Goal: Task Accomplishment & Management: Manage account settings

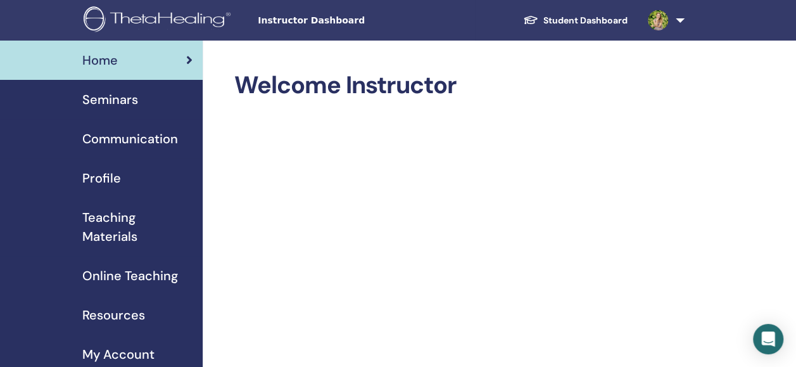
click at [128, 91] on span "Seminars" at bounding box center [110, 99] width 56 height 19
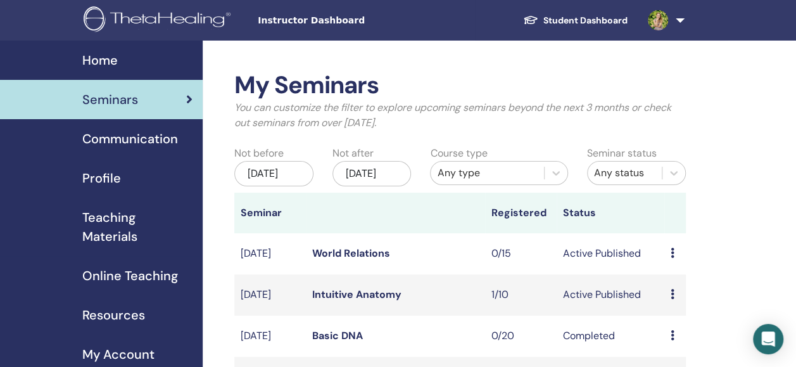
click at [348, 301] on link "Intuitive Anatomy" at bounding box center [356, 294] width 89 height 13
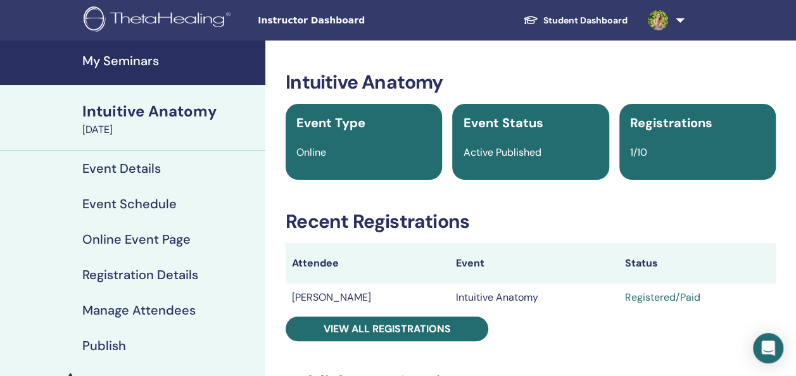
click at [175, 272] on h4 "Registration Details" at bounding box center [140, 274] width 116 height 15
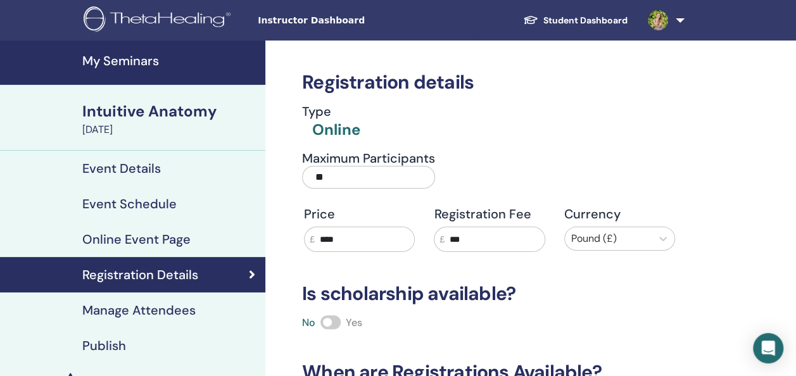
click at [586, 128] on div "Type Online" at bounding box center [489, 122] width 390 height 37
click at [338, 322] on span at bounding box center [330, 322] width 20 height 14
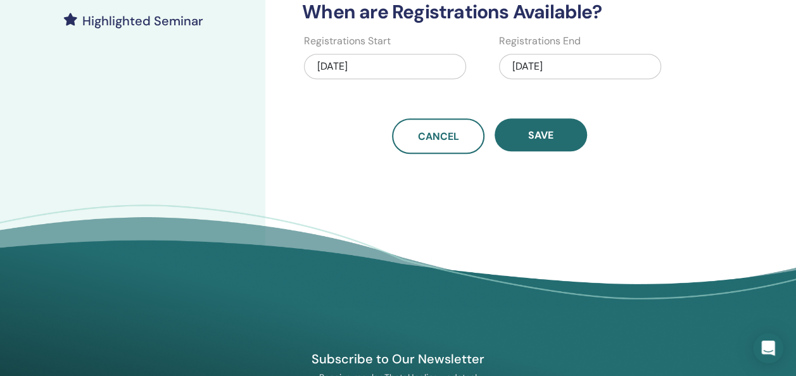
scroll to position [362, 0]
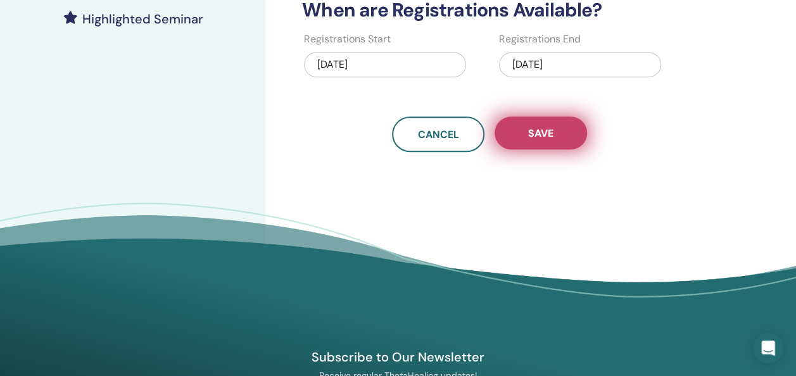
click at [555, 132] on button "Save" at bounding box center [541, 133] width 92 height 33
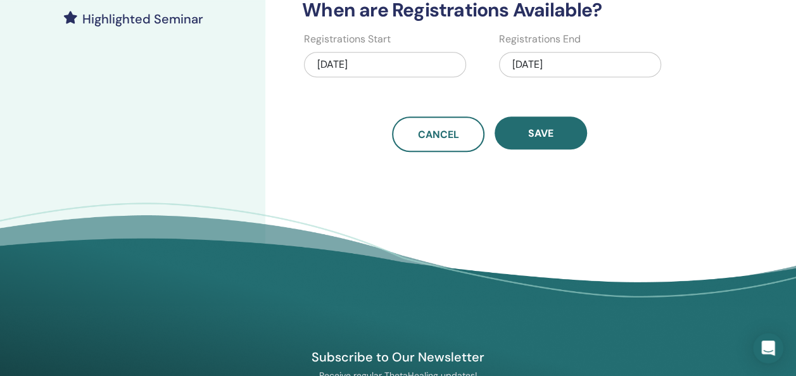
click at [688, 163] on div "Registration details Type Online Maximum Participants ** Price £ **** Registrat…" at bounding box center [530, 3] width 531 height 651
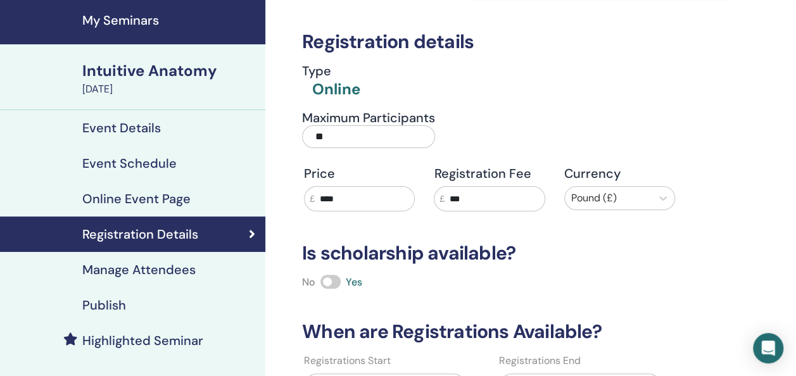
scroll to position [0, 0]
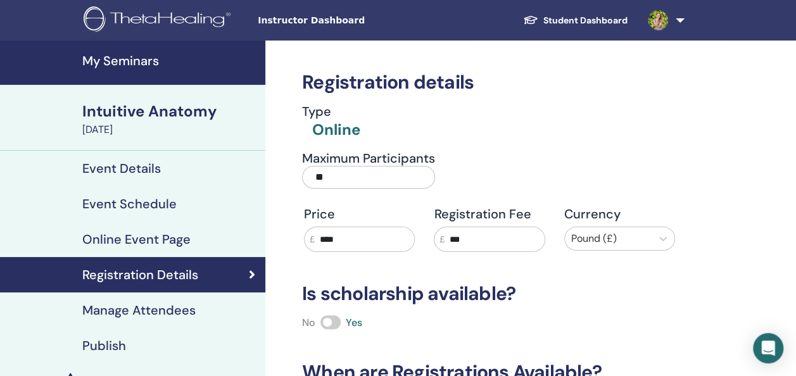
click at [118, 57] on h4 "My Seminars" at bounding box center [169, 60] width 175 height 15
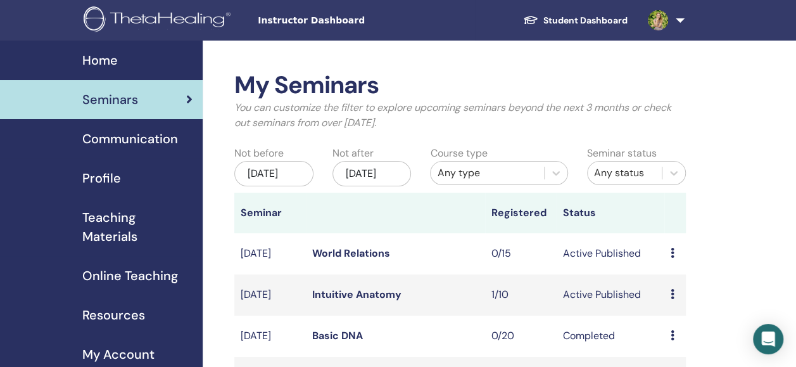
click at [106, 57] on span "Home" at bounding box center [99, 60] width 35 height 19
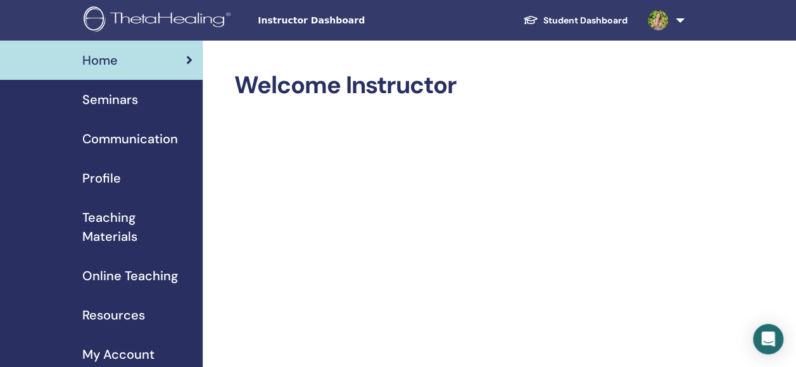
click at [119, 106] on span "Seminars" at bounding box center [110, 99] width 56 height 19
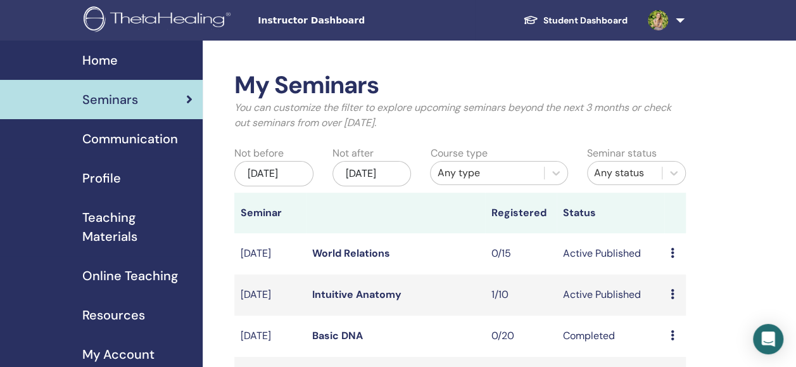
click at [509, 315] on td "1/10" at bounding box center [521, 294] width 72 height 41
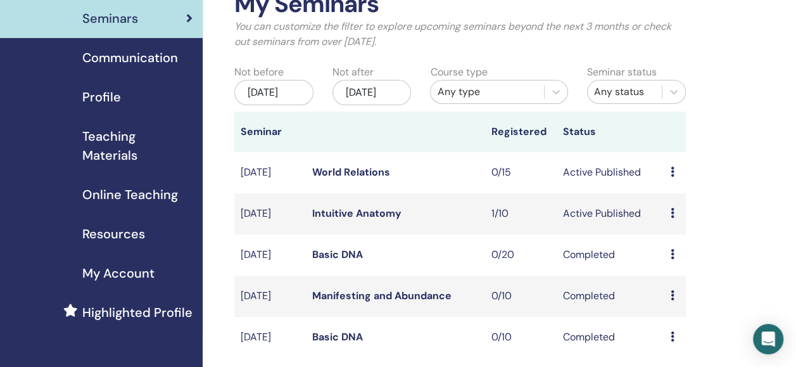
scroll to position [81, 0]
click at [675, 262] on div "Preview Attendees" at bounding box center [675, 254] width 9 height 15
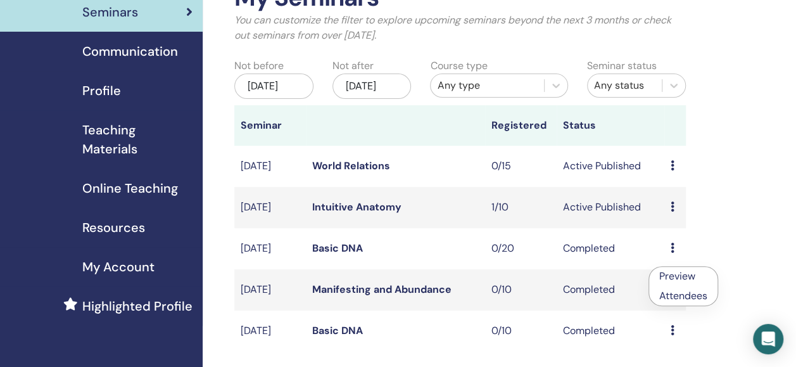
scroll to position [88, 0]
click at [759, 236] on div "My Seminars You can customize the filter to explore upcoming seminars beyond th…" at bounding box center [501, 345] width 597 height 785
click at [567, 227] on td "Active Published" at bounding box center [611, 206] width 108 height 41
